Goal: Information Seeking & Learning: Understand process/instructions

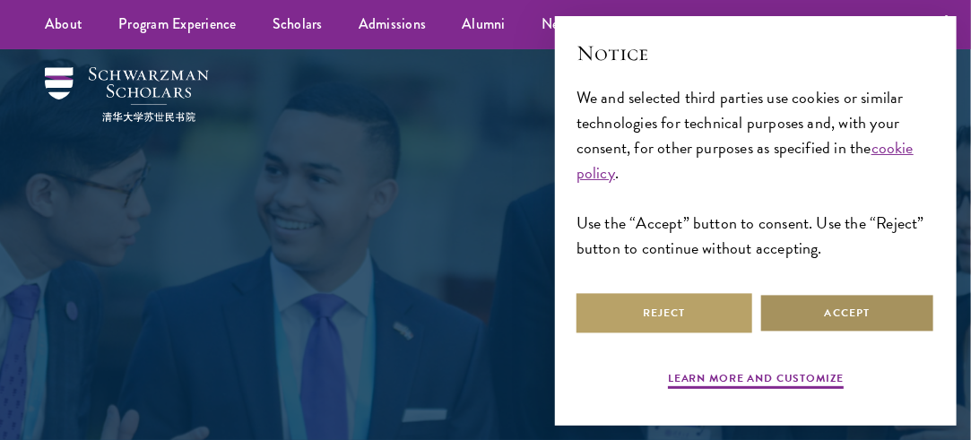
click at [858, 310] on button "Accept" at bounding box center [847, 313] width 176 height 40
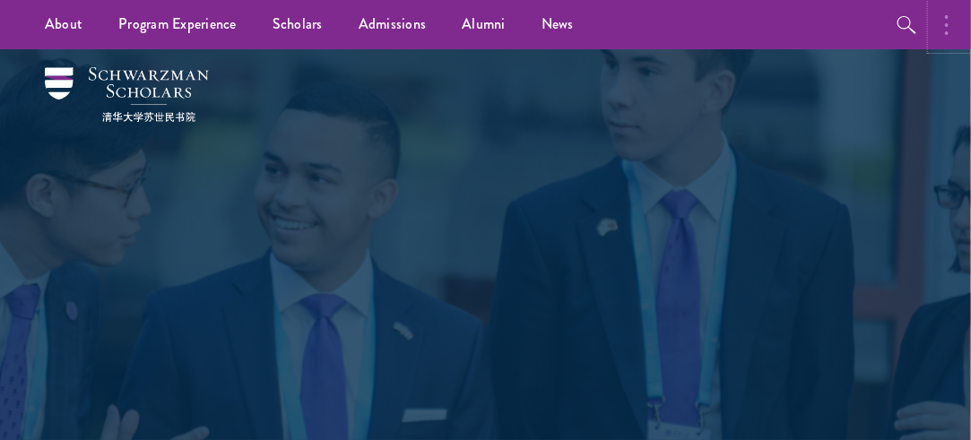
click at [948, 19] on button "button" at bounding box center [950, 24] width 39 height 49
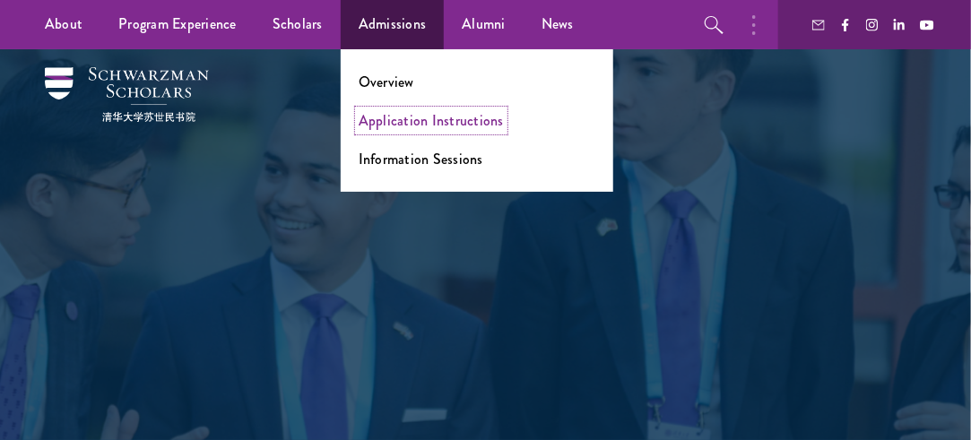
click at [411, 119] on link "Application Instructions" at bounding box center [431, 120] width 145 height 21
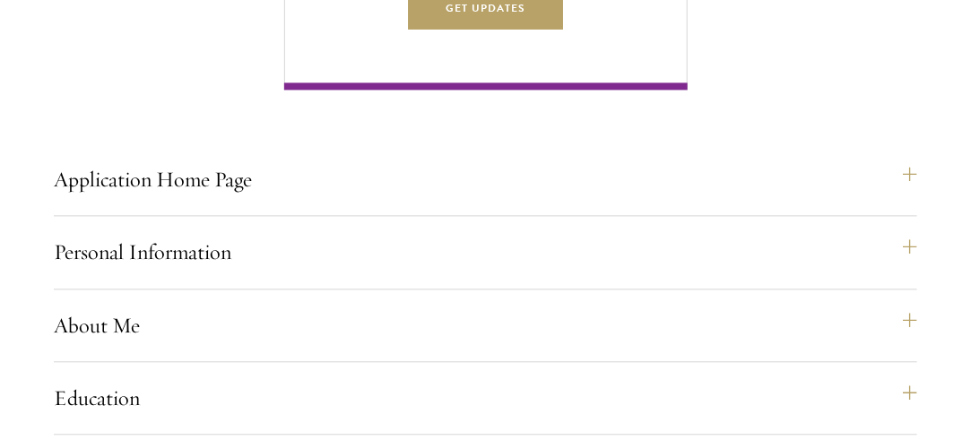
scroll to position [1238, 0]
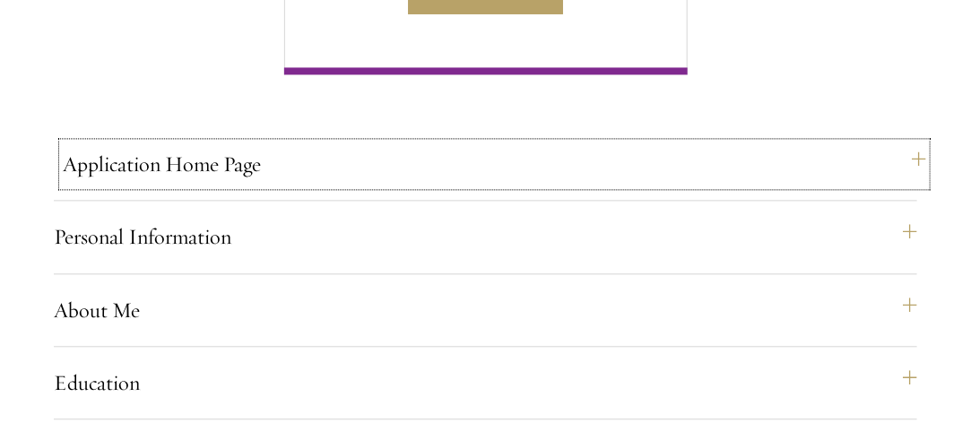
click at [920, 186] on button "Application Home Page" at bounding box center [494, 164] width 863 height 43
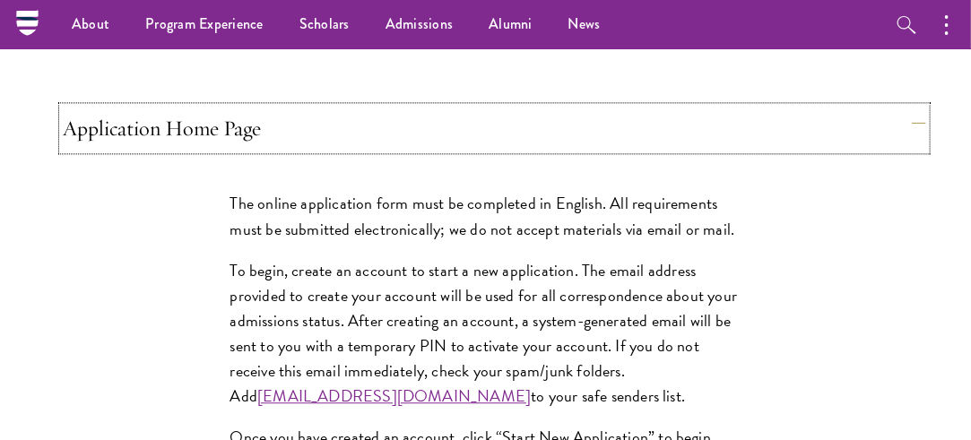
scroll to position [1263, 0]
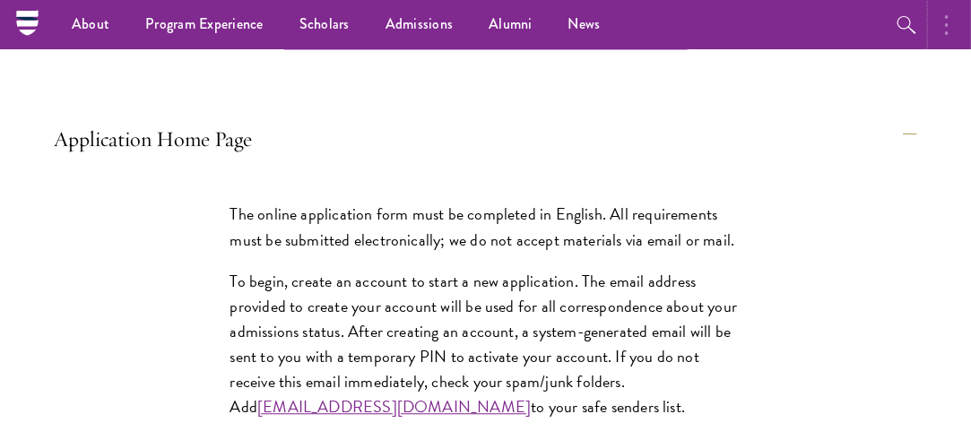
click at [950, 22] on button "button" at bounding box center [950, 24] width 39 height 49
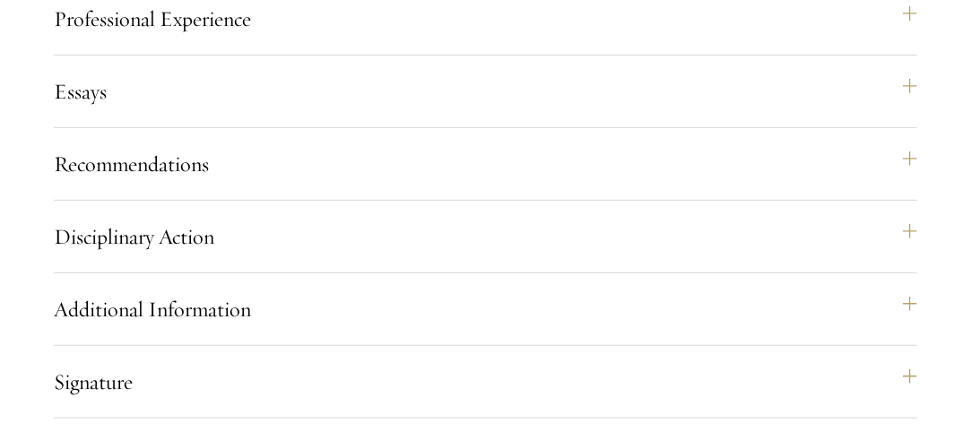
scroll to position [2465, 0]
click at [911, 182] on button "Recommendations" at bounding box center [494, 164] width 863 height 43
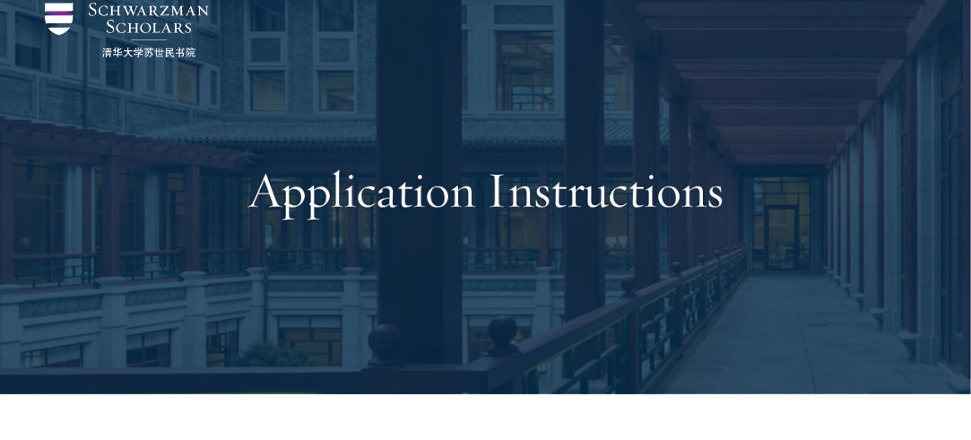
scroll to position [0, 0]
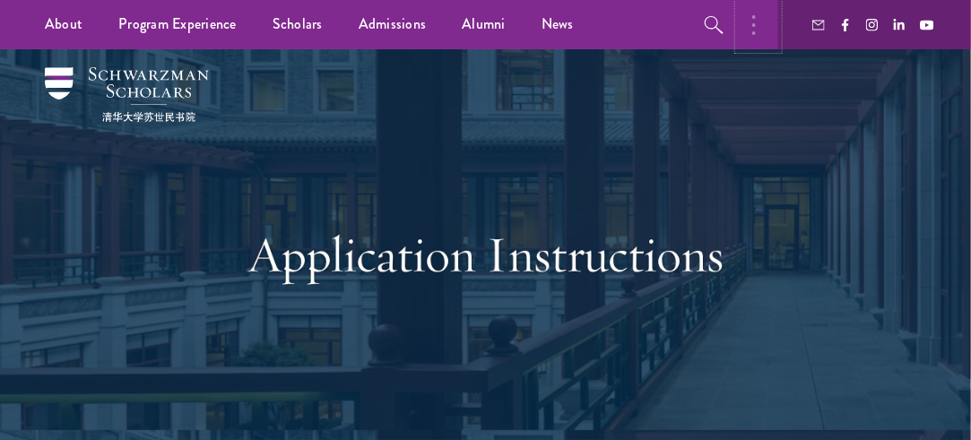
click at [755, 20] on icon "button" at bounding box center [754, 25] width 4 height 22
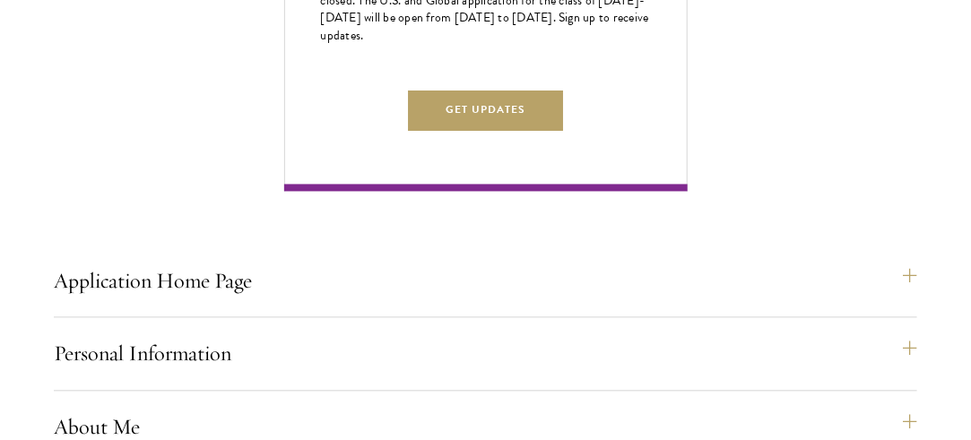
scroll to position [1149, 0]
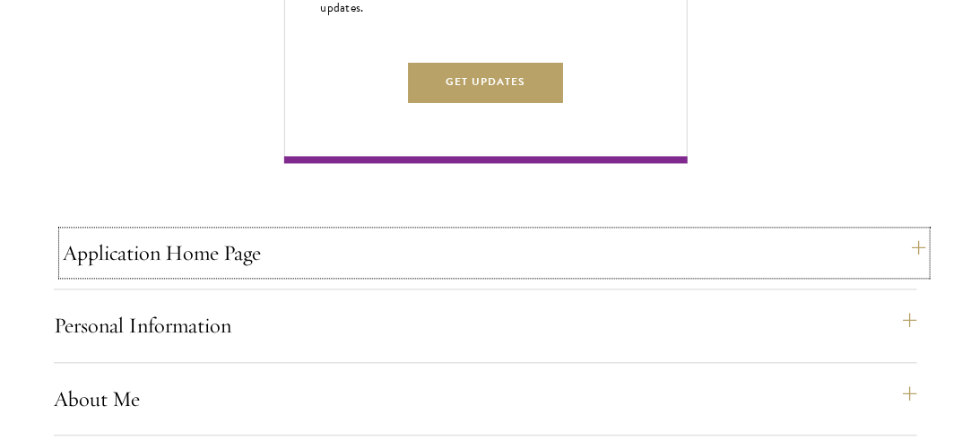
click at [913, 274] on button "Application Home Page" at bounding box center [494, 252] width 863 height 43
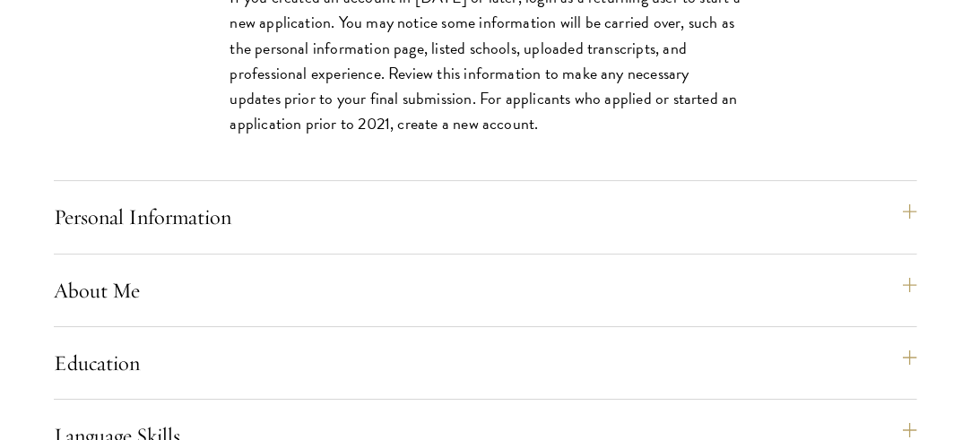
scroll to position [1832, 0]
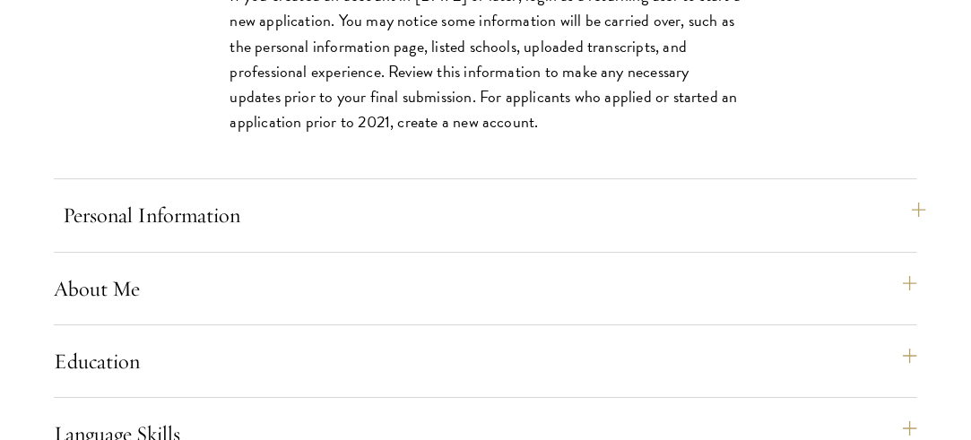
click at [913, 237] on button "Personal Information" at bounding box center [494, 215] width 863 height 43
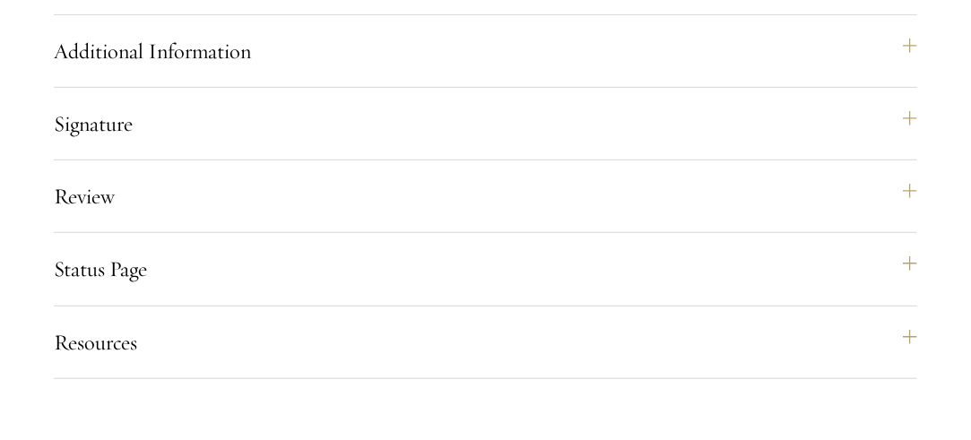
scroll to position [2500, 0]
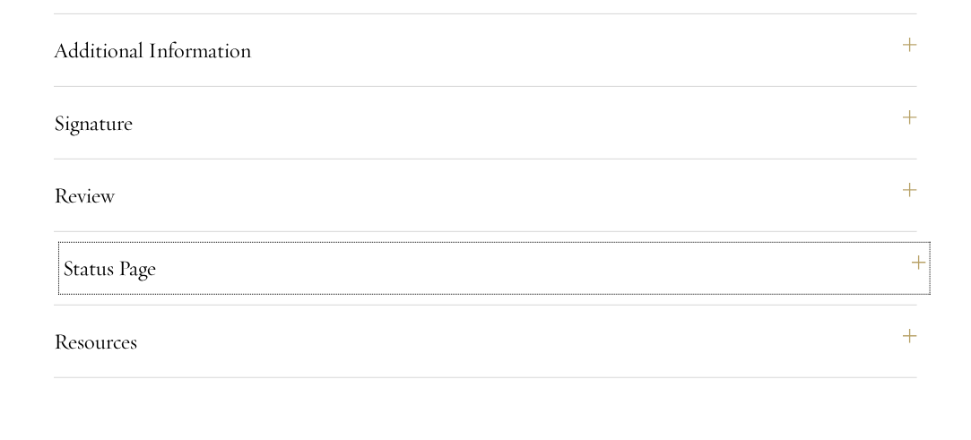
click at [922, 284] on button "Status Page" at bounding box center [494, 268] width 863 height 43
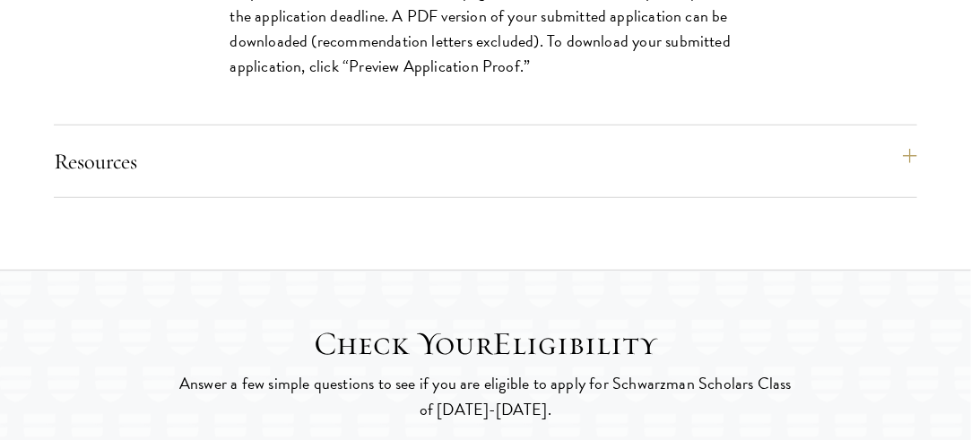
scroll to position [2608, 0]
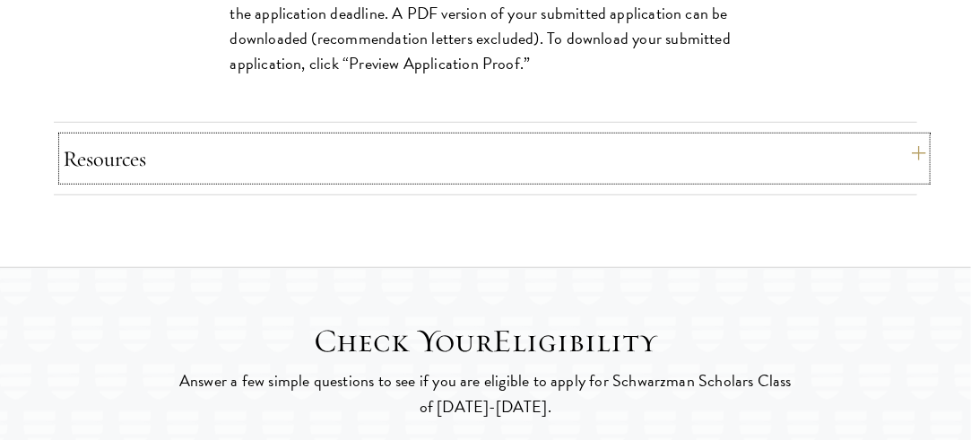
click at [916, 171] on button "Resources" at bounding box center [494, 158] width 863 height 43
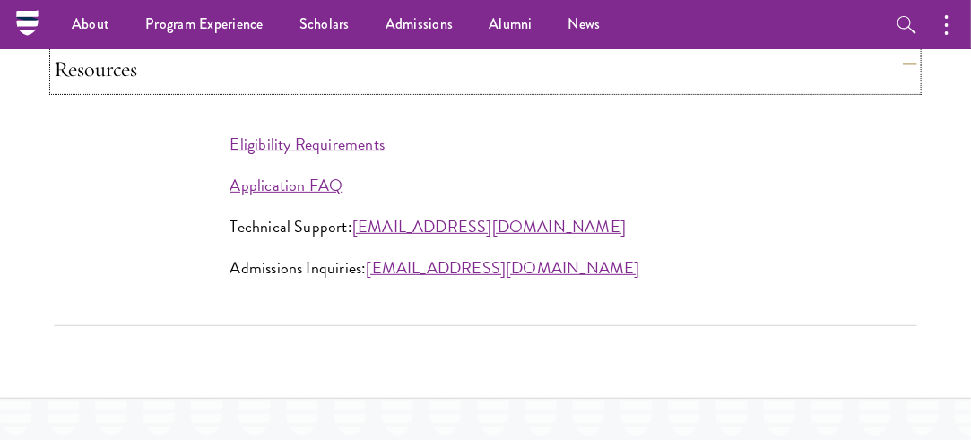
scroll to position [2423, 0]
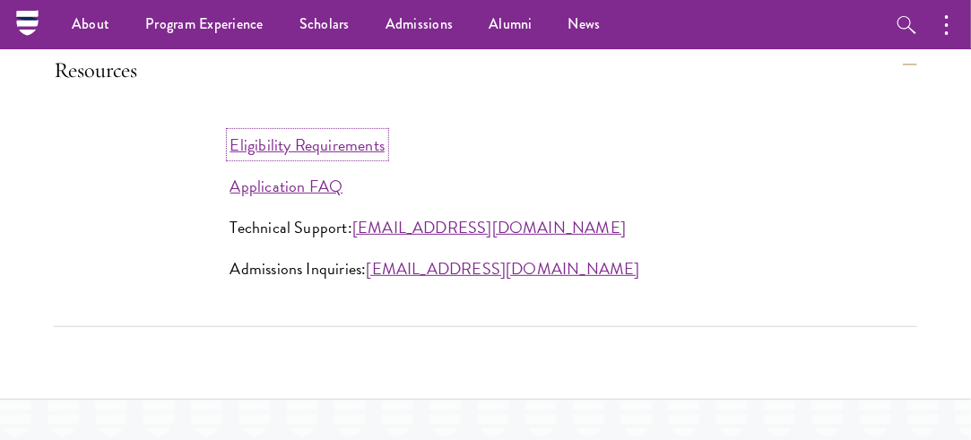
click at [339, 157] on link "Eligibility Requirements" at bounding box center [307, 145] width 155 height 24
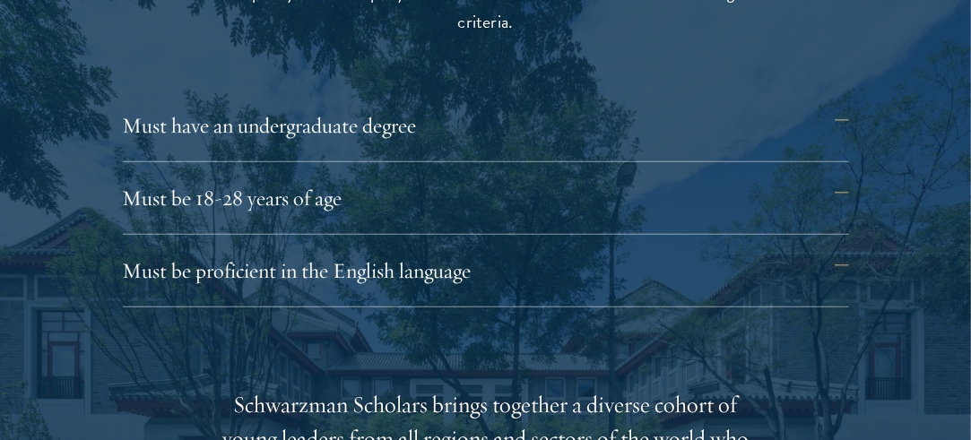
scroll to position [2403, 0]
